Goal: Task Accomplishment & Management: Use online tool/utility

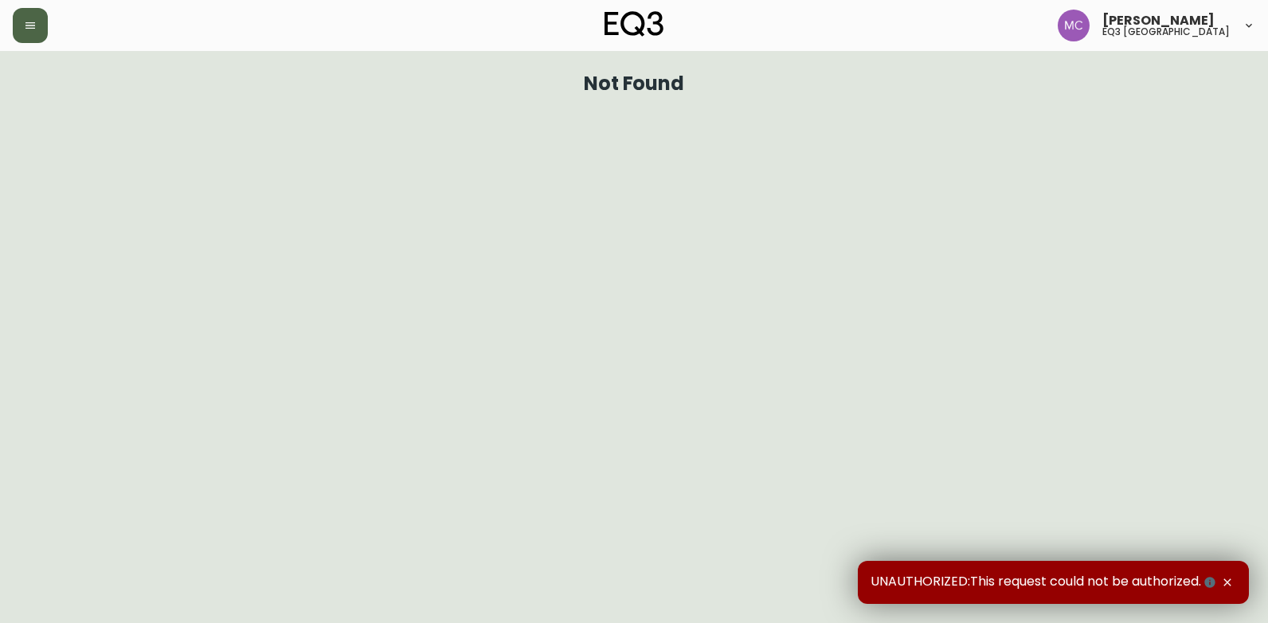
click at [29, 33] on button "button" at bounding box center [30, 25] width 35 height 35
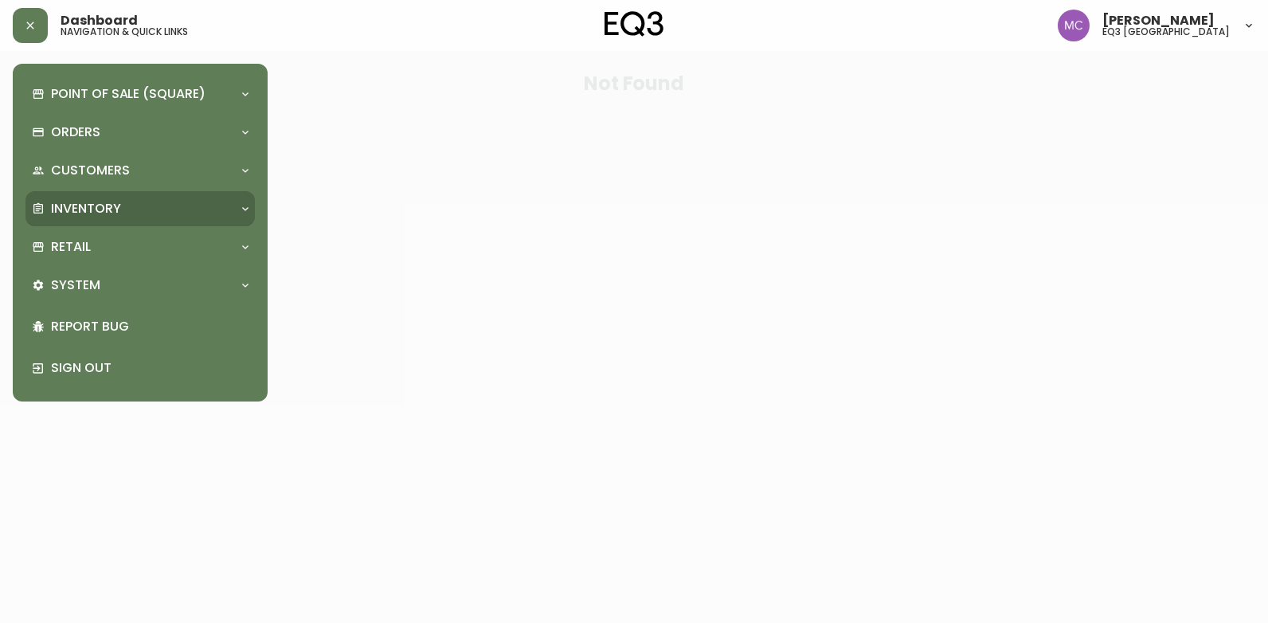
click at [65, 211] on p "Inventory" at bounding box center [86, 209] width 70 height 18
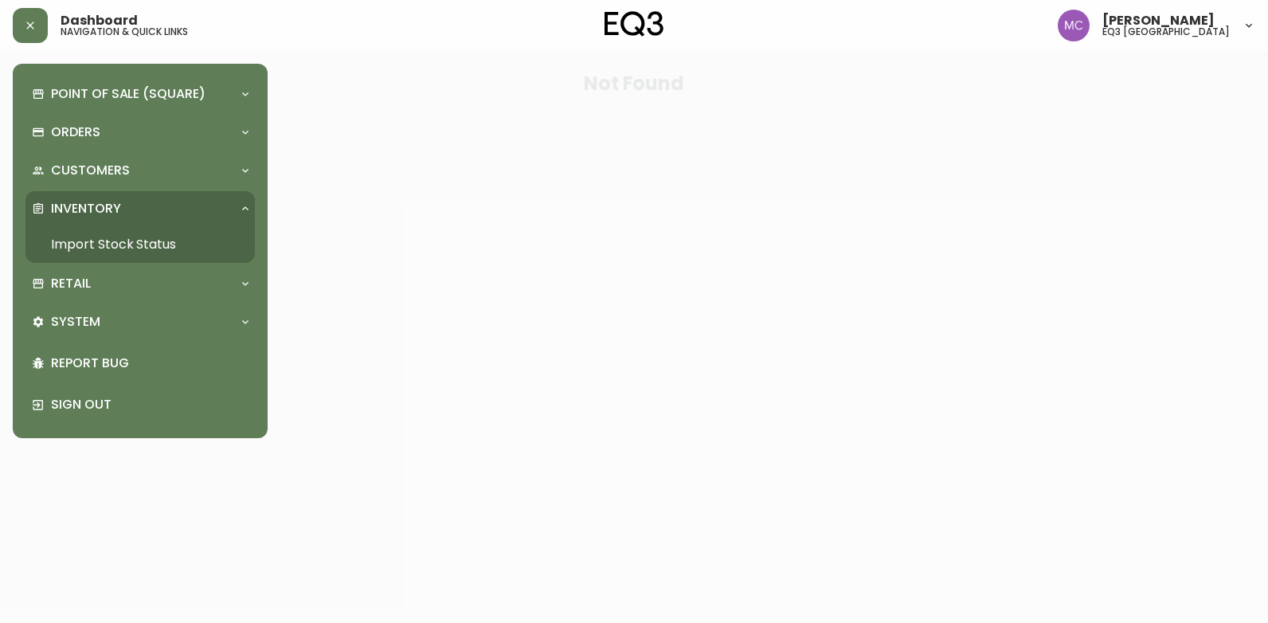
click at [81, 243] on link "Import Stock Status" at bounding box center [139, 244] width 229 height 37
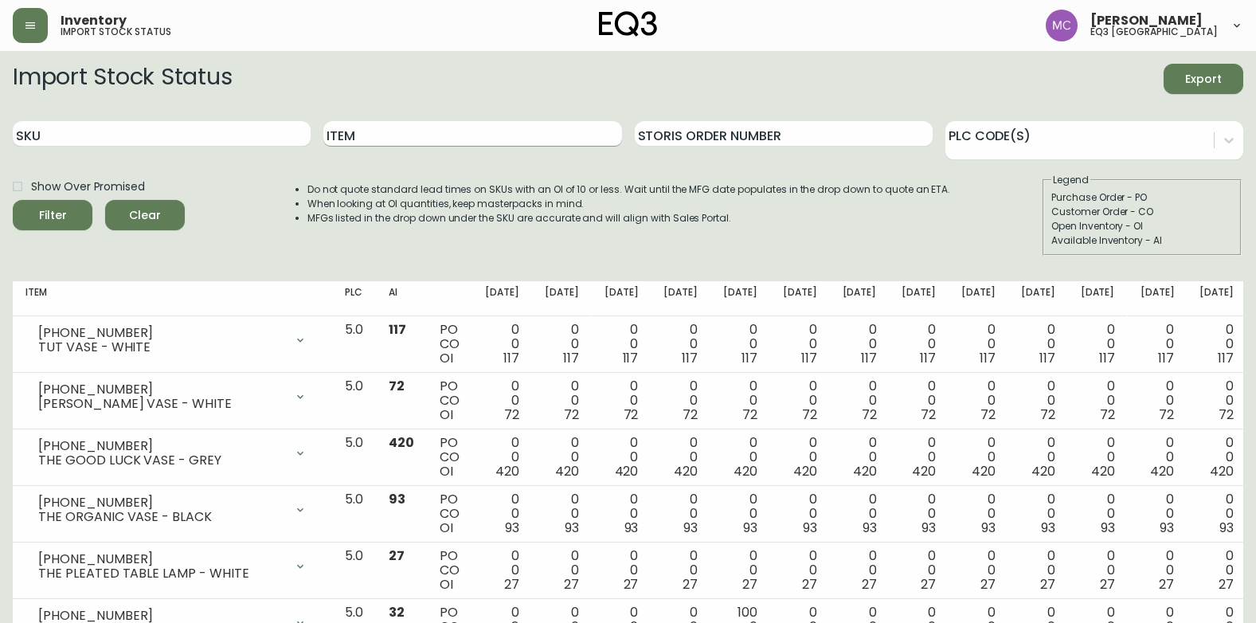
click at [359, 137] on input "Item" at bounding box center [472, 133] width 298 height 25
type input "EMBER"
click at [13, 200] on button "Filter" at bounding box center [53, 215] width 80 height 30
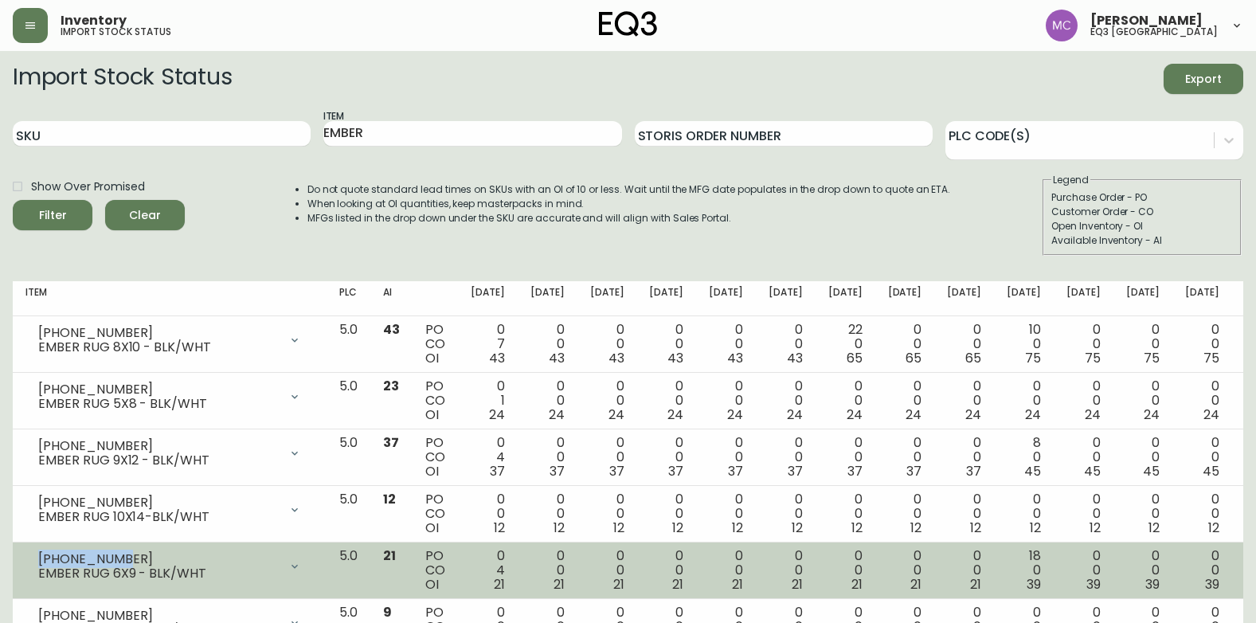
drag, startPoint x: 119, startPoint y: 558, endPoint x: 33, endPoint y: 553, distance: 86.2
click at [33, 553] on div "[PHONE_NUMBER] EMBER RUG 6X9 - BLK/WHT" at bounding box center [169, 566] width 288 height 35
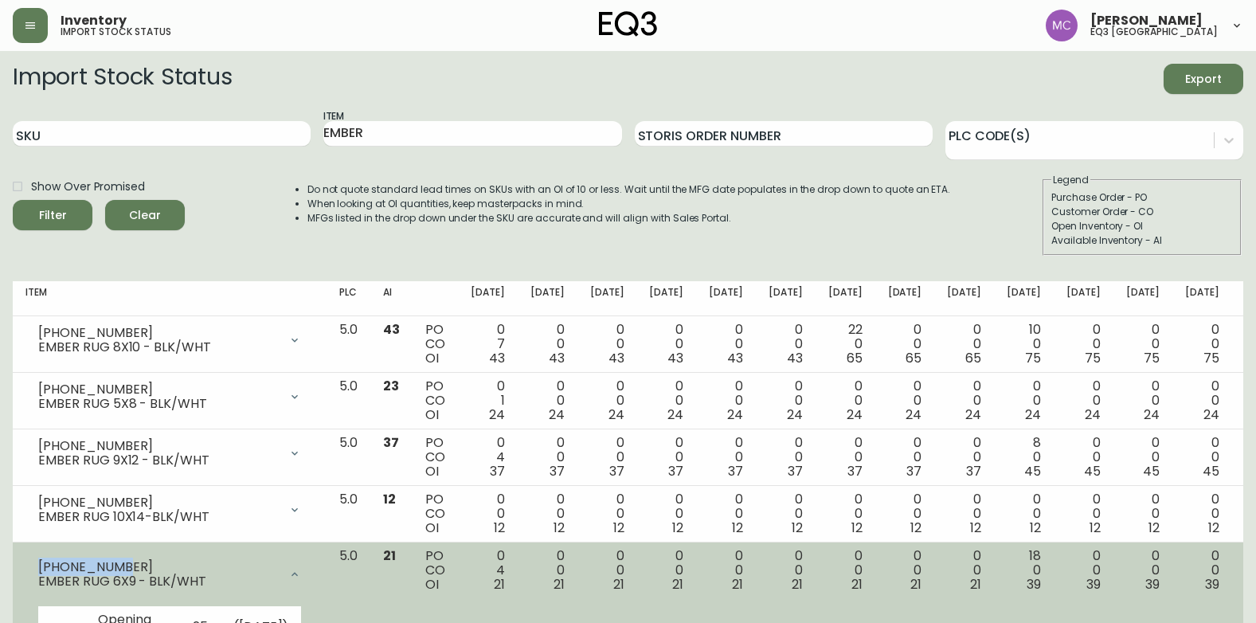
copy div "[PHONE_NUMBER]"
